Goal: Information Seeking & Learning: Learn about a topic

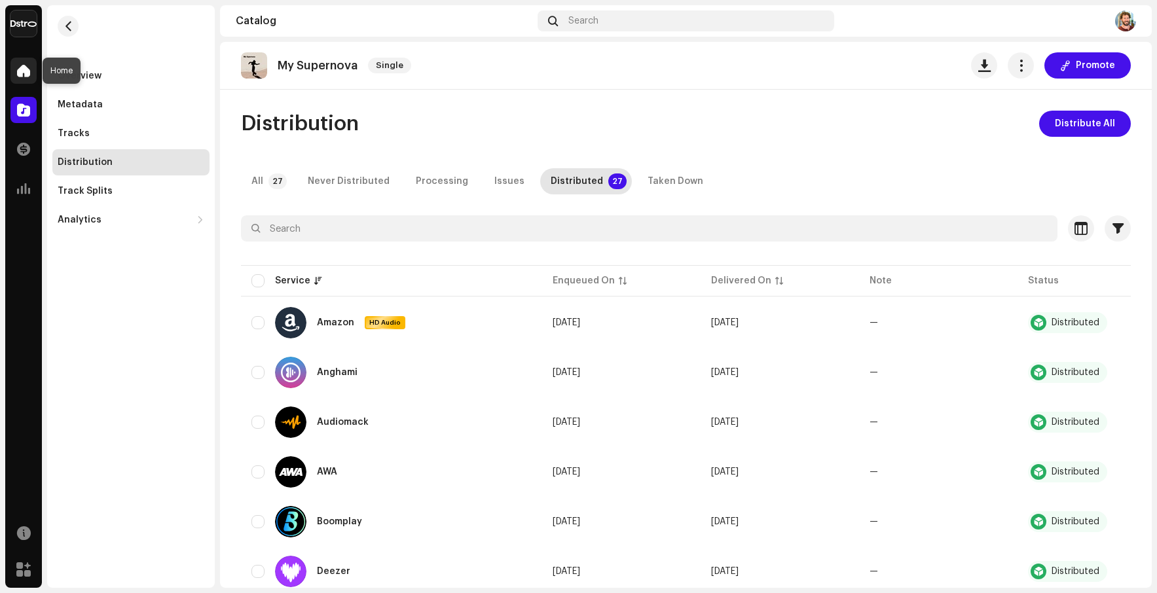
click at [17, 76] on span at bounding box center [23, 70] width 13 height 10
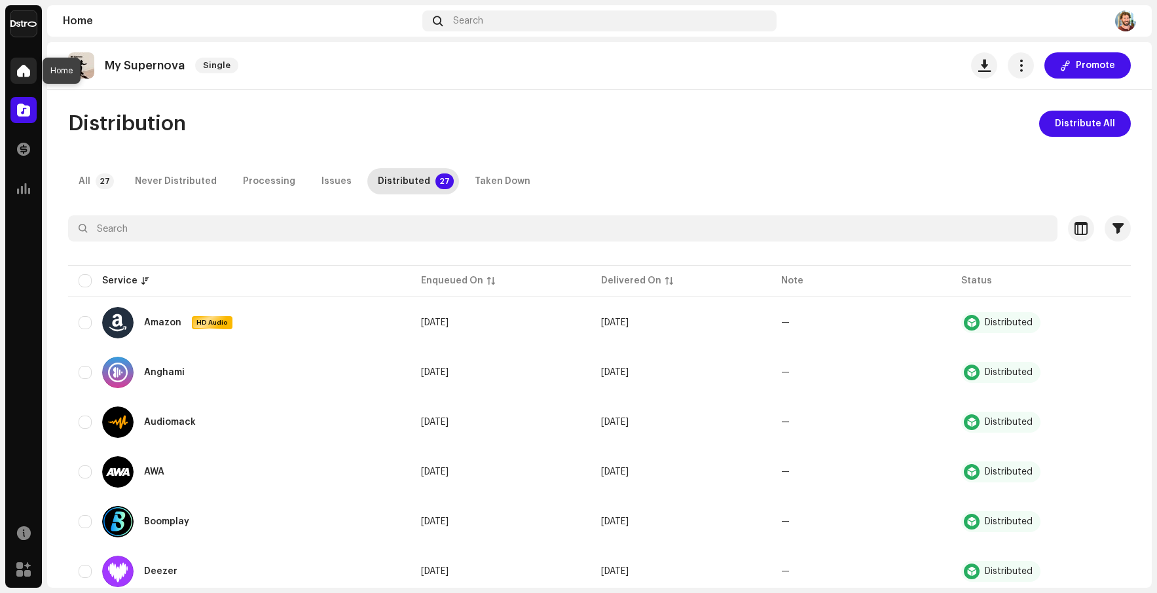
click at [31, 77] on div at bounding box center [23, 71] width 26 height 26
click at [22, 67] on span at bounding box center [23, 70] width 13 height 10
click at [27, 68] on span at bounding box center [23, 70] width 13 height 10
click at [135, 65] on p "My Supernova" at bounding box center [145, 66] width 80 height 14
click at [1123, 27] on img at bounding box center [1125, 20] width 21 height 21
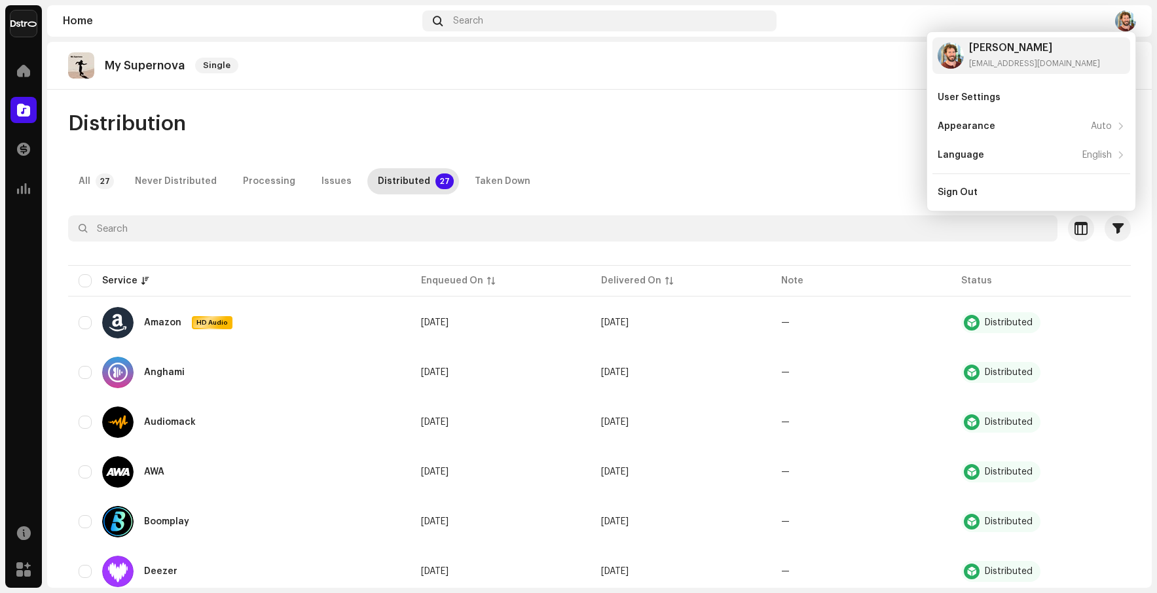
click at [758, 89] on div "My Supernova Single Promote" at bounding box center [599, 66] width 1105 height 48
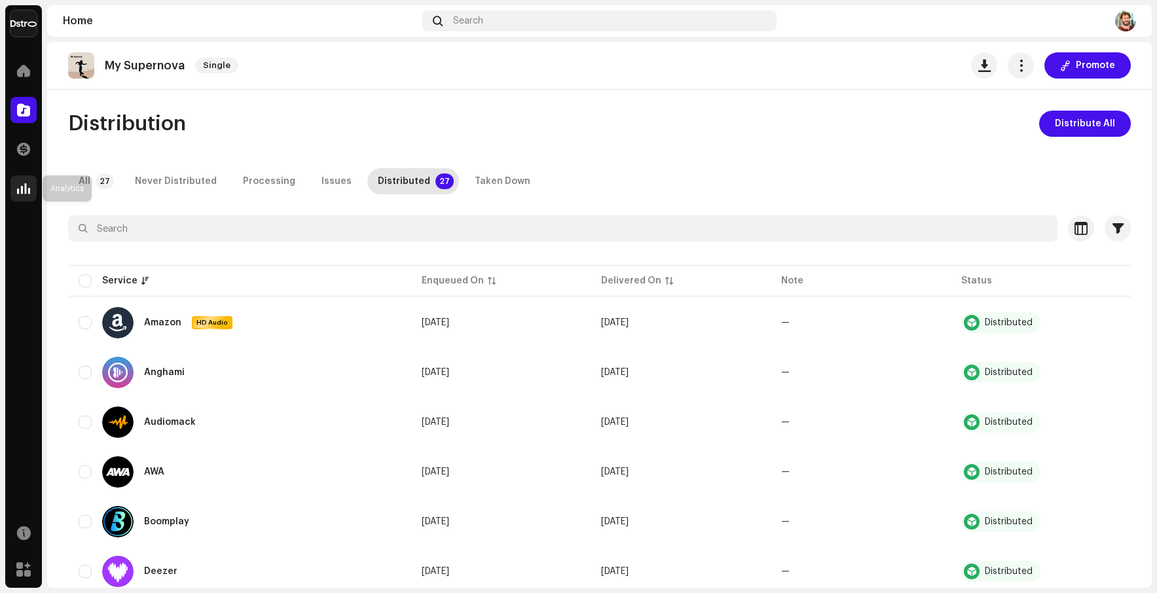
click at [22, 193] on span at bounding box center [23, 188] width 13 height 10
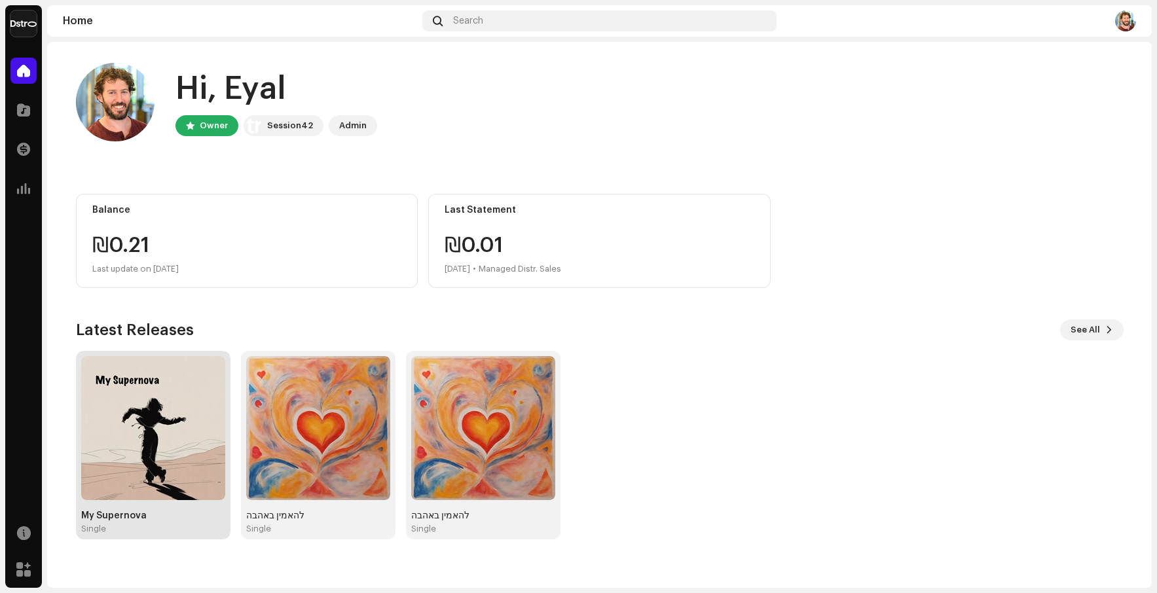
click at [208, 451] on img at bounding box center [153, 428] width 144 height 144
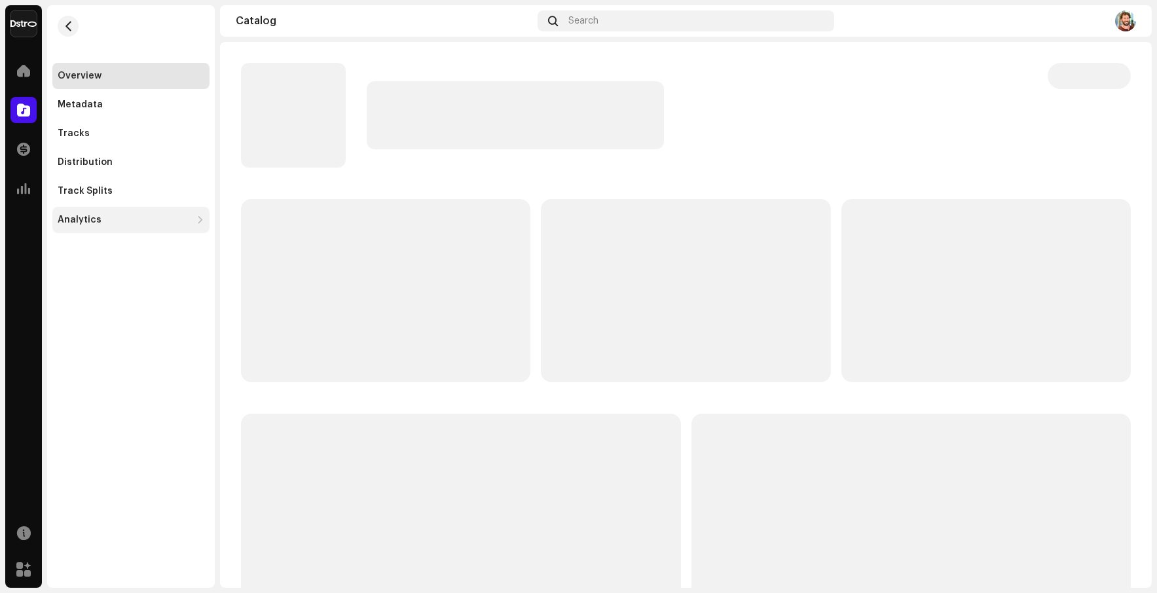
click at [168, 217] on div "Analytics" at bounding box center [125, 220] width 134 height 10
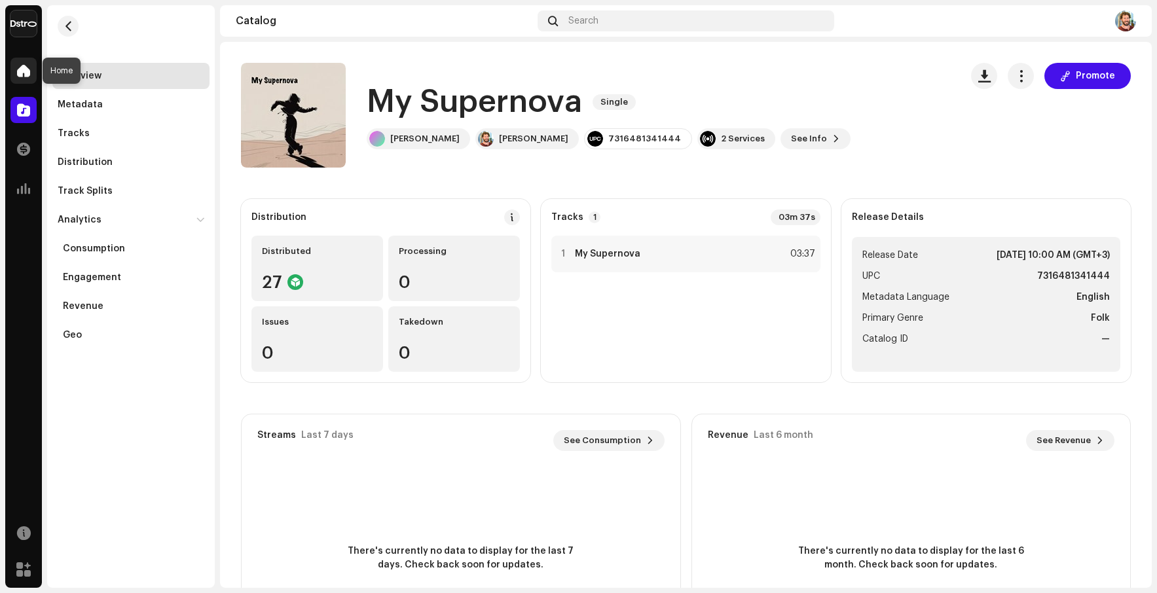
click at [28, 69] on span at bounding box center [23, 70] width 13 height 10
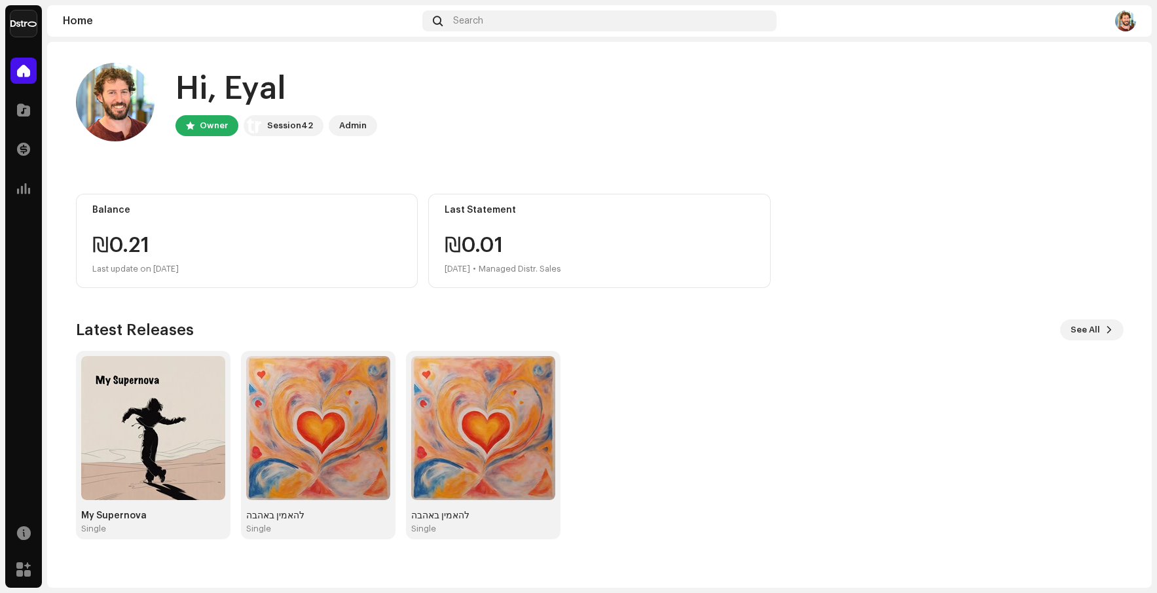
click at [1130, 18] on img at bounding box center [1125, 20] width 21 height 21
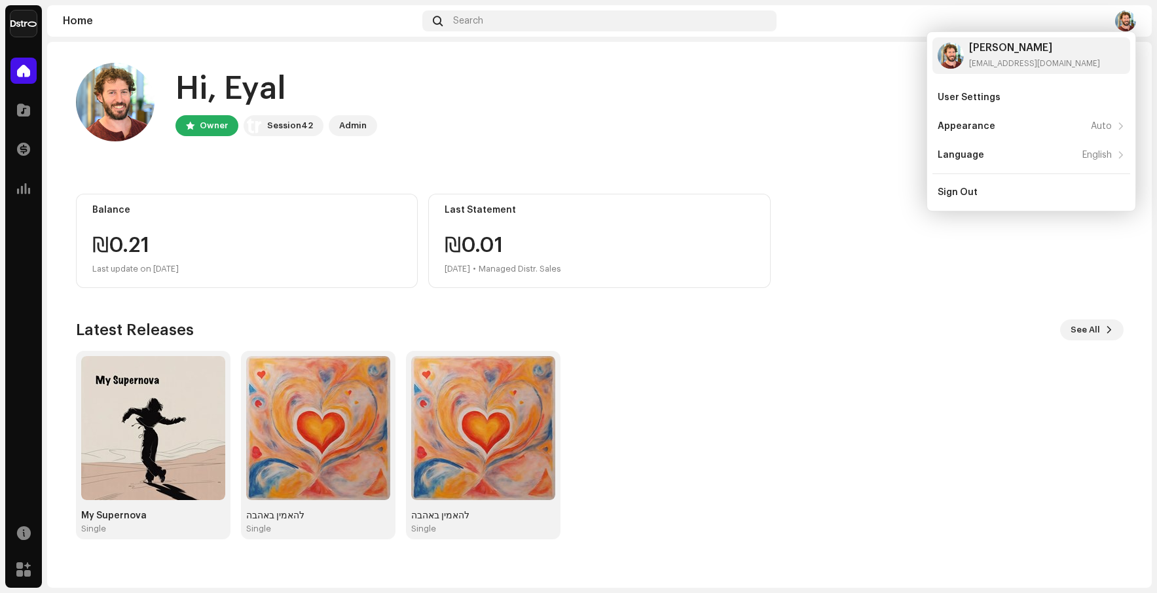
click at [824, 109] on div "Hi, Eyal Owner Session42 Admin" at bounding box center [600, 102] width 1048 height 79
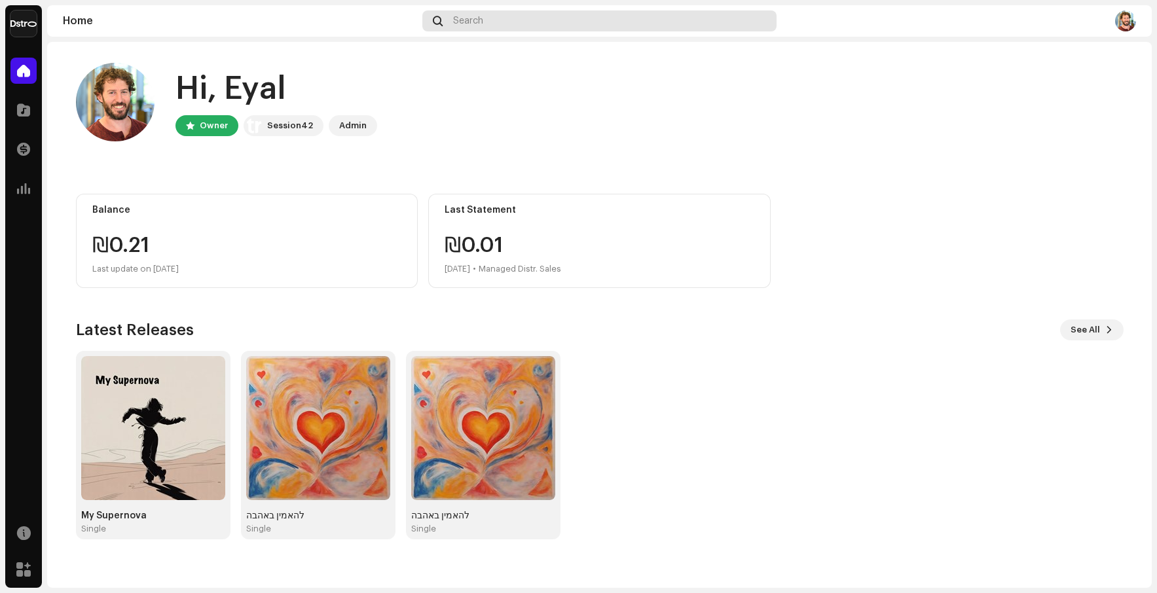
click at [673, 16] on div "Search" at bounding box center [599, 20] width 354 height 21
click at [26, 21] on img at bounding box center [23, 23] width 26 height 26
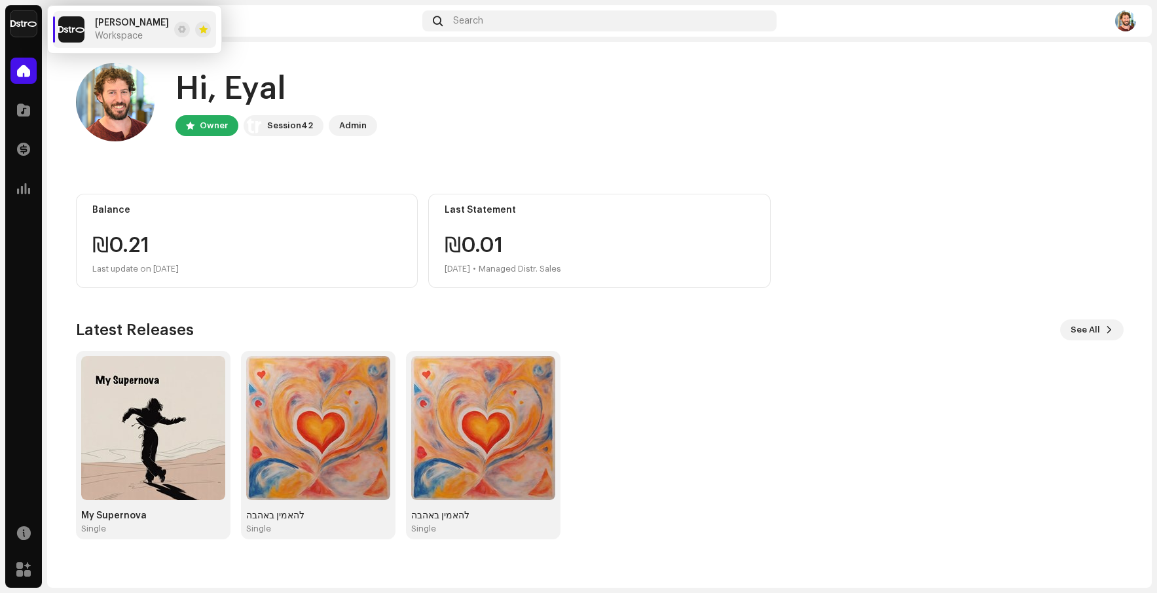
click at [77, 26] on img at bounding box center [71, 29] width 26 height 26
click at [126, 23] on span "[PERSON_NAME]" at bounding box center [132, 23] width 74 height 10
click at [178, 30] on span at bounding box center [182, 29] width 8 height 10
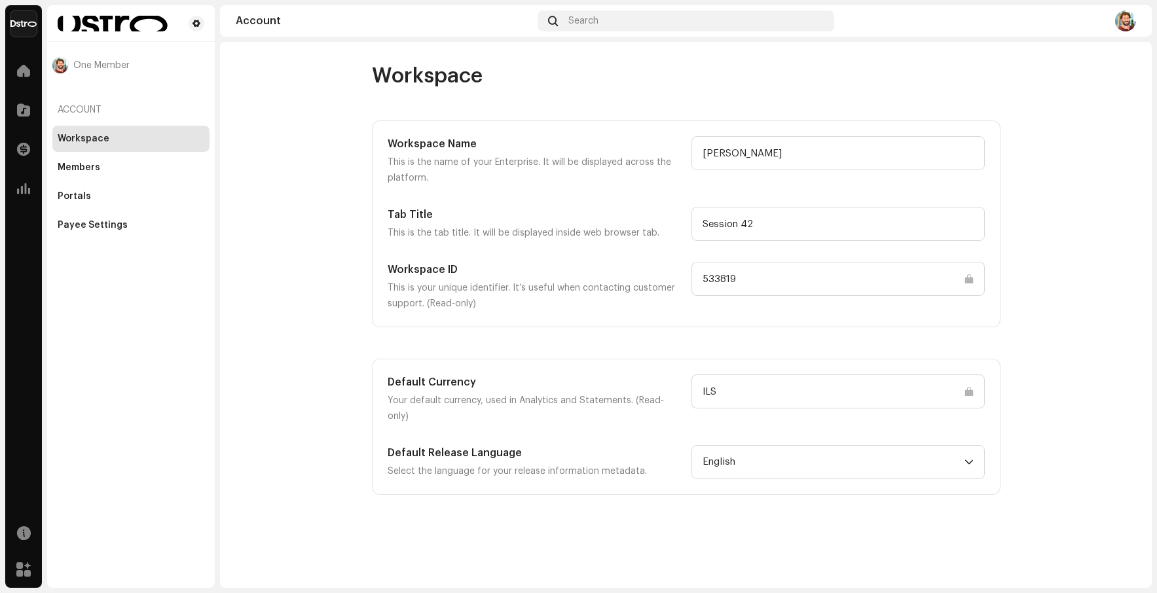
click at [41, 238] on div "Home Catalog Transactions Analytics Resources Marketplace" at bounding box center [23, 320] width 37 height 536
click at [195, 23] on span at bounding box center [197, 23] width 8 height 10
click at [14, 24] on img at bounding box center [23, 23] width 26 height 26
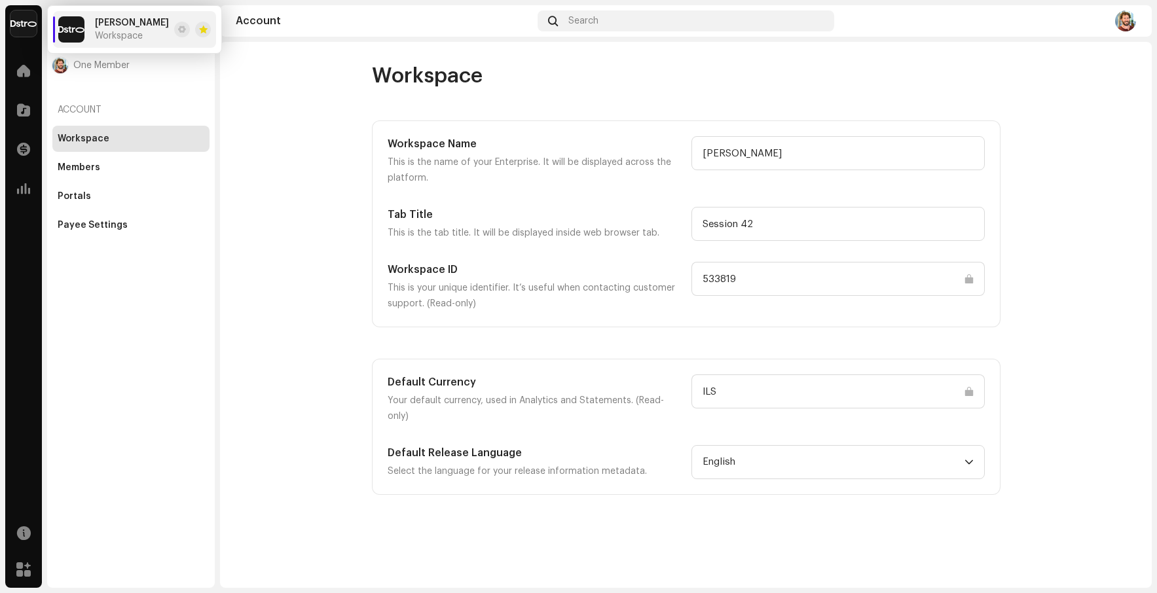
click at [22, 25] on img at bounding box center [23, 23] width 26 height 26
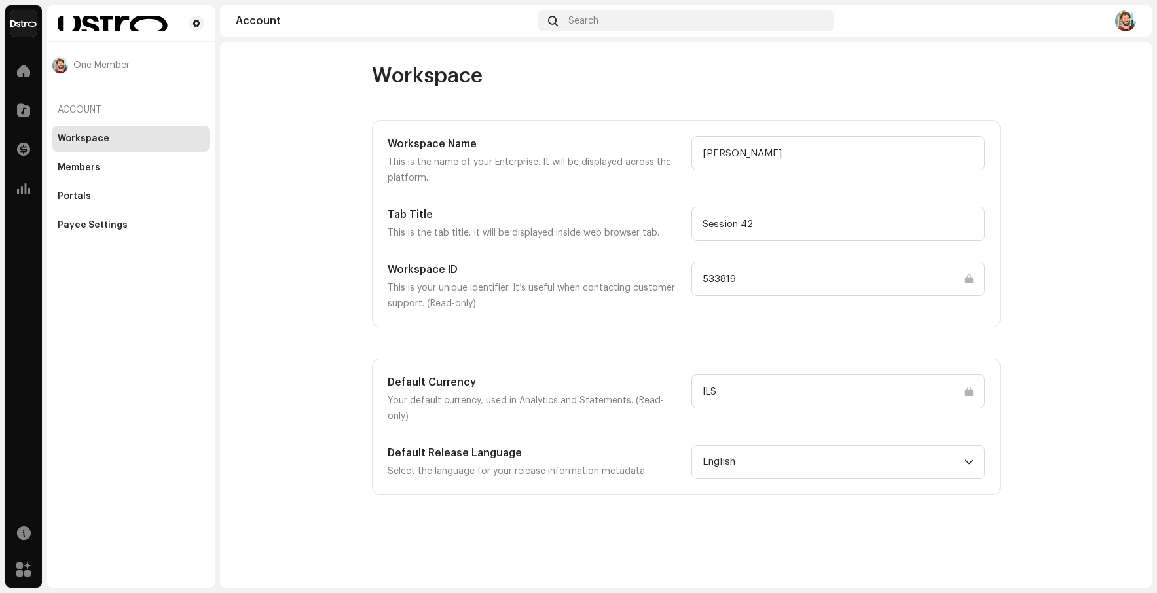
click at [22, 25] on img at bounding box center [23, 23] width 26 height 26
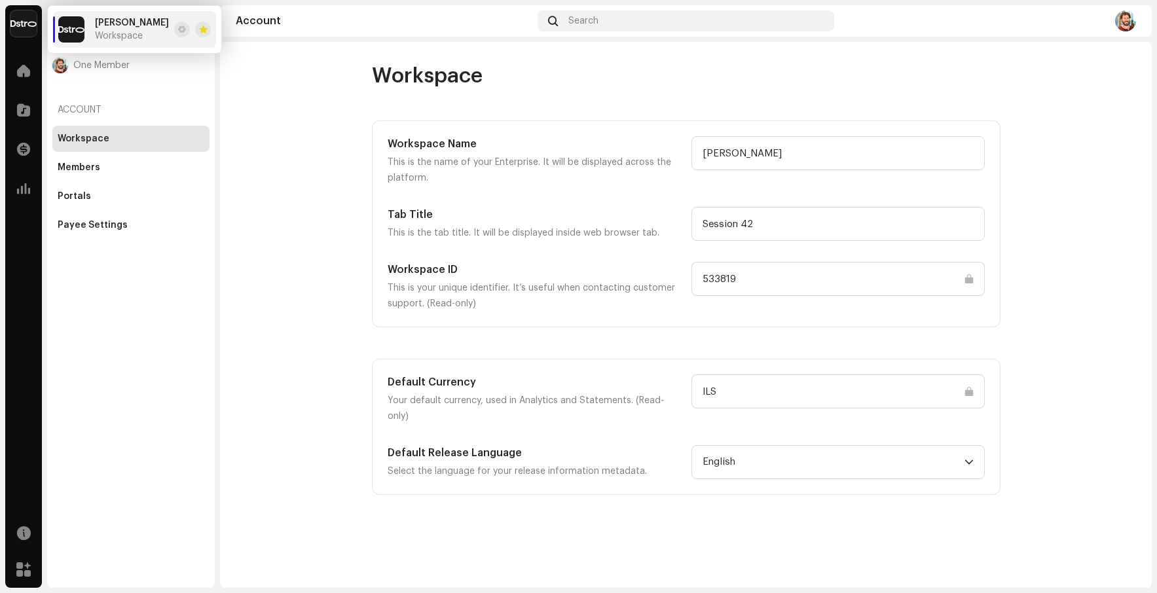
click at [22, 25] on img at bounding box center [23, 23] width 26 height 26
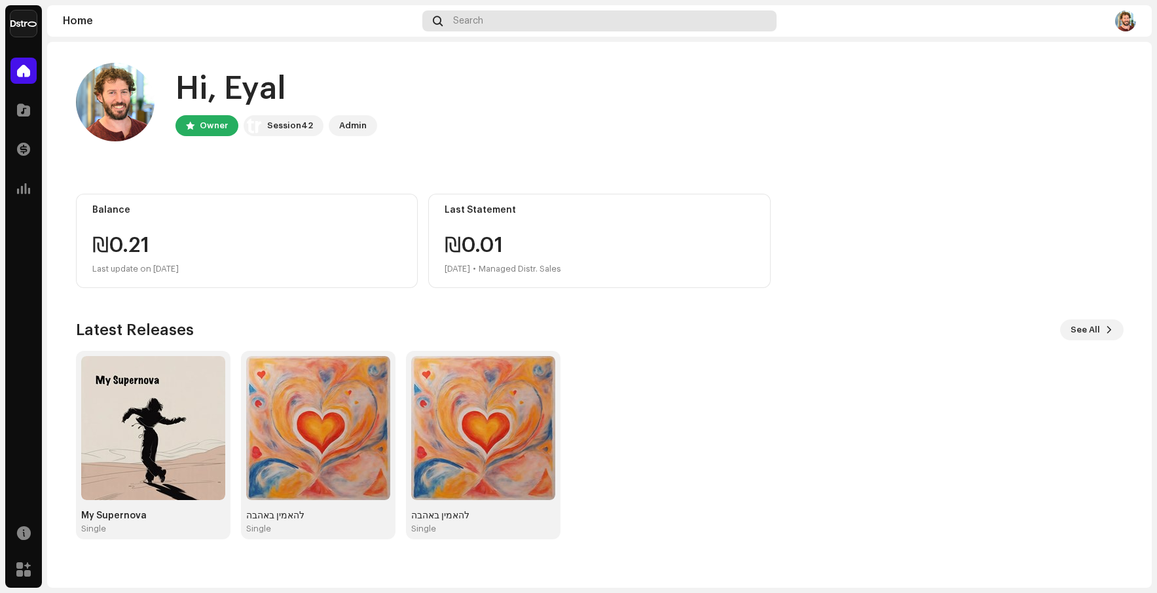
click at [505, 24] on div "Search" at bounding box center [599, 20] width 354 height 21
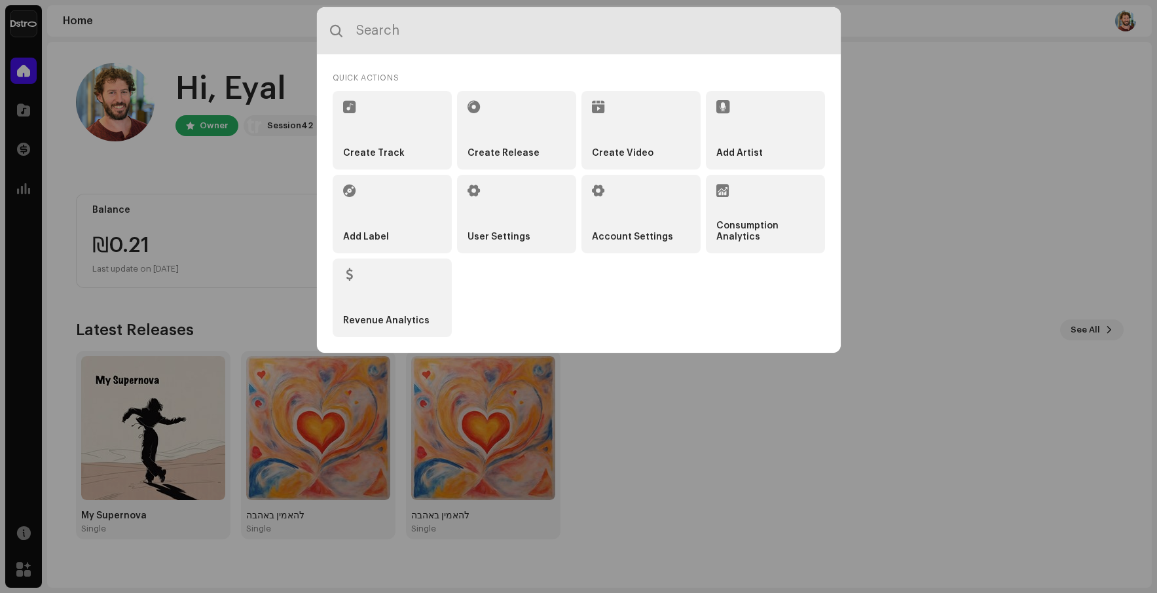
click at [375, 35] on input "text" at bounding box center [579, 30] width 524 height 47
type input "con"
